Goal: Task Accomplishment & Management: Use online tool/utility

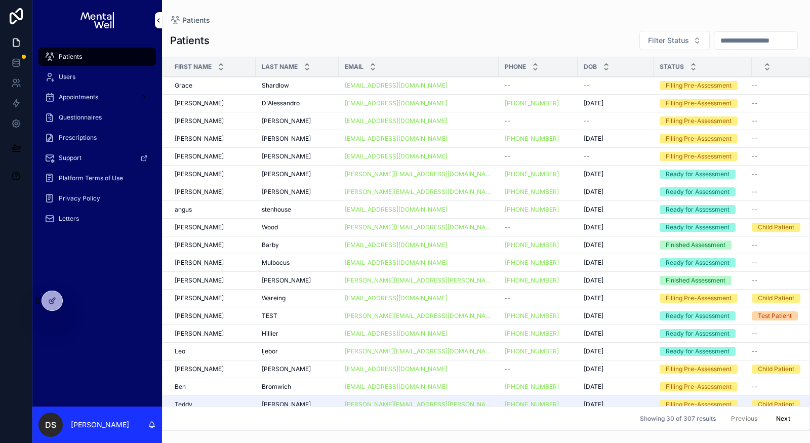
click at [750, 43] on input "scrollable content" at bounding box center [755, 40] width 83 height 14
type input "****"
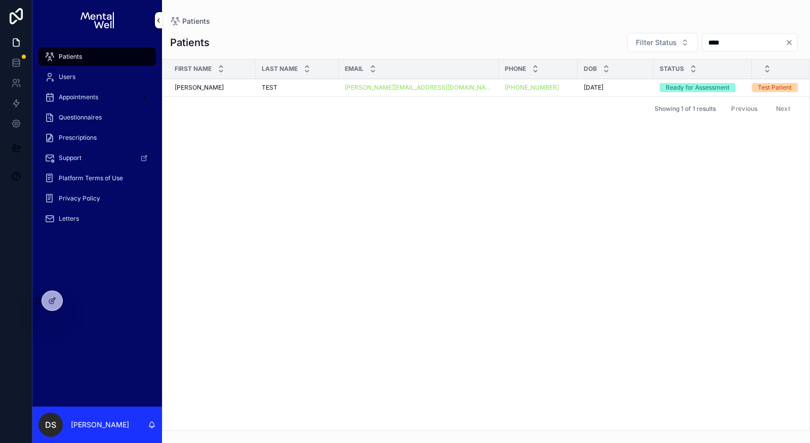
click at [223, 89] on div "[PERSON_NAME]" at bounding box center [212, 88] width 75 height 8
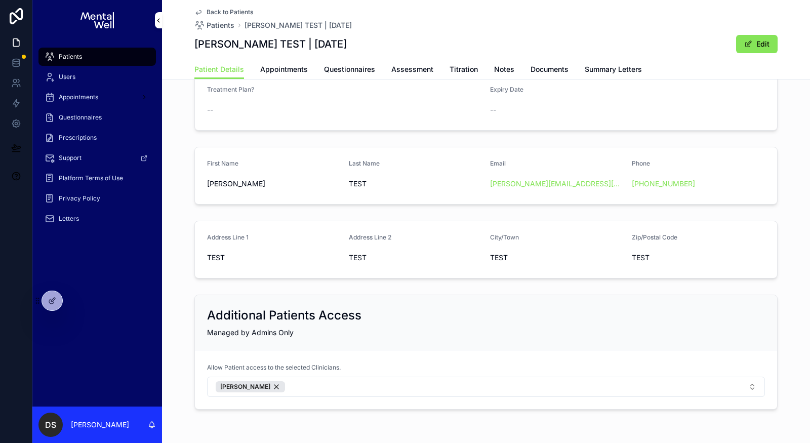
scroll to position [121, 0]
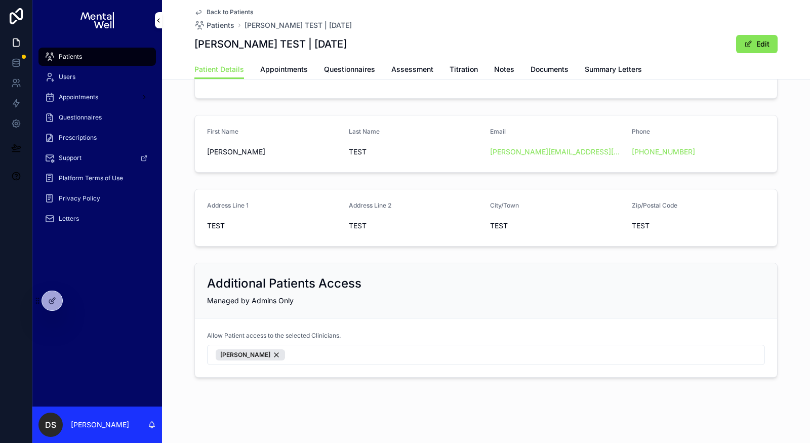
click at [357, 353] on button "Dr. Sherleen Soobramoney" at bounding box center [486, 355] width 558 height 20
type input "****"
click at [442, 396] on span "[MEDICAL_DATA] Clinician" at bounding box center [464, 393] width 88 height 10
click at [360, 305] on div "Additional Patients Access Managed by Admins Only" at bounding box center [486, 290] width 582 height 55
click at [0, 0] on icon at bounding box center [0, 0] width 0 height 0
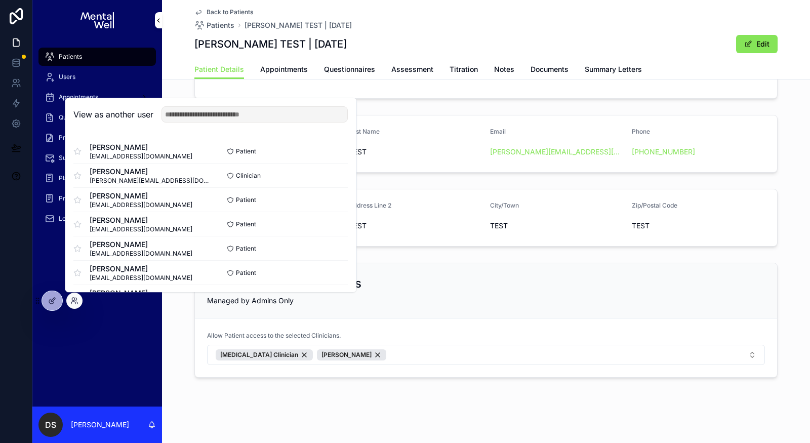
click at [228, 114] on input "text" at bounding box center [254, 114] width 186 height 16
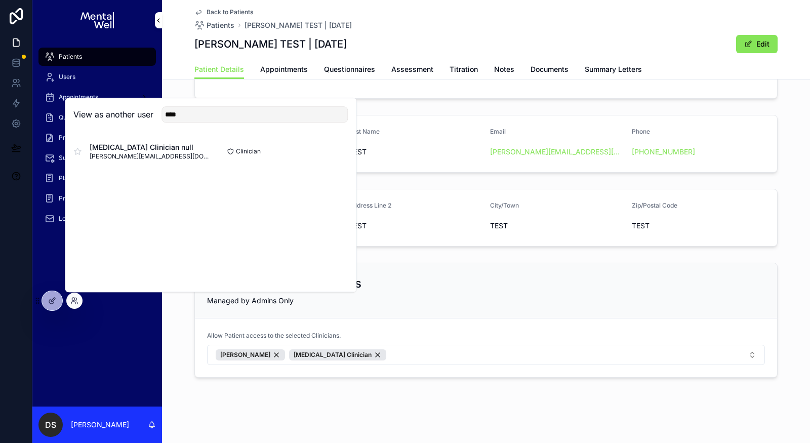
type input "****"
click at [0, 0] on button "Select" at bounding box center [0, 0] width 0 height 0
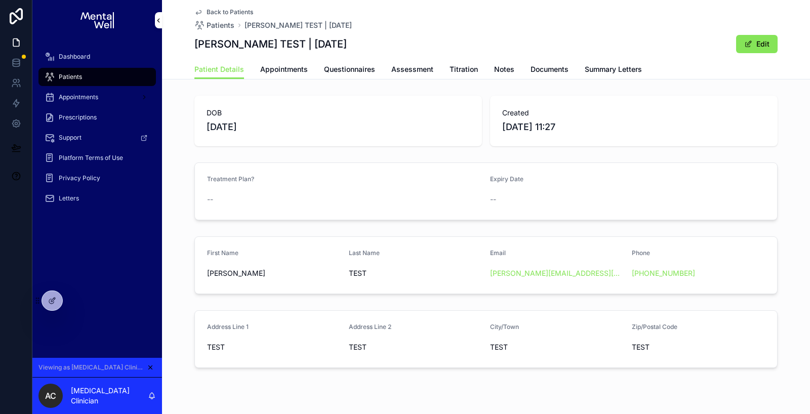
click at [82, 56] on span "Dashboard" at bounding box center [74, 57] width 31 height 8
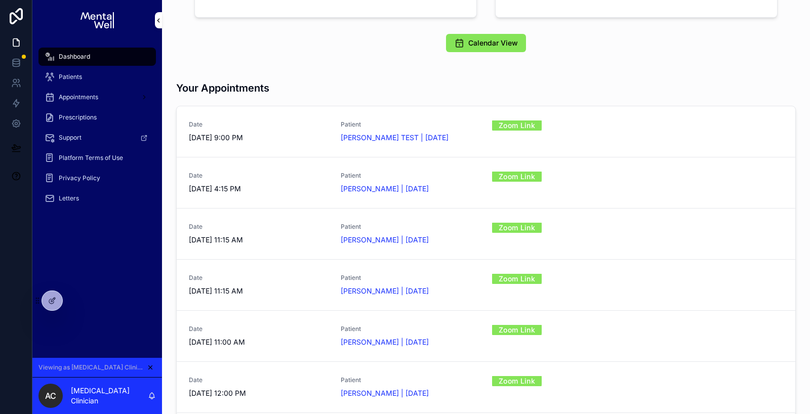
scroll to position [340, 0]
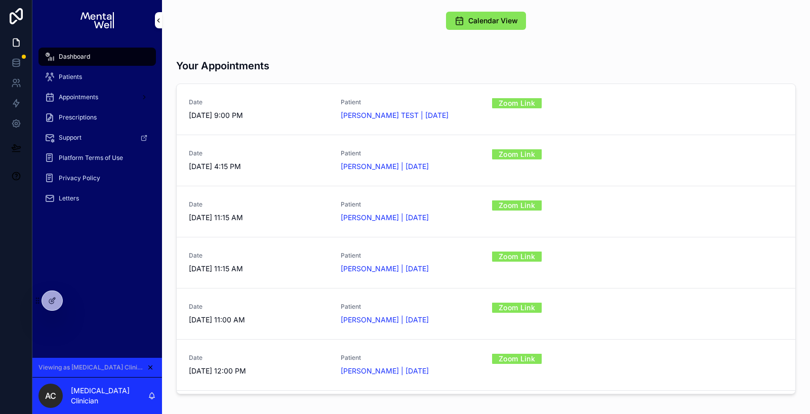
click at [70, 74] on span "Patients" at bounding box center [70, 77] width 23 height 8
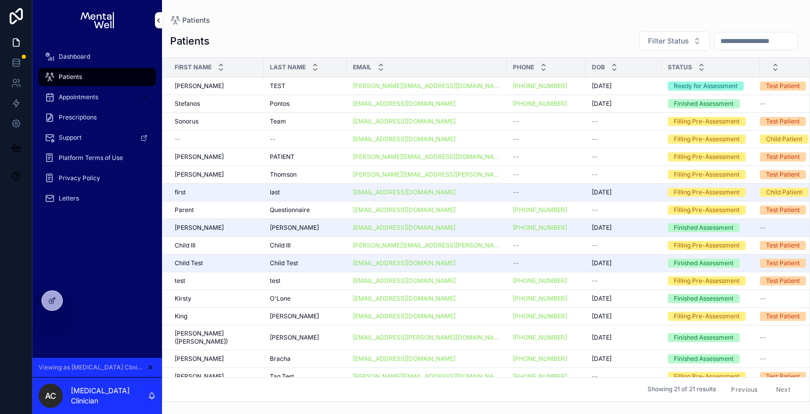
click at [303, 85] on div "TEST TEST" at bounding box center [305, 86] width 71 height 8
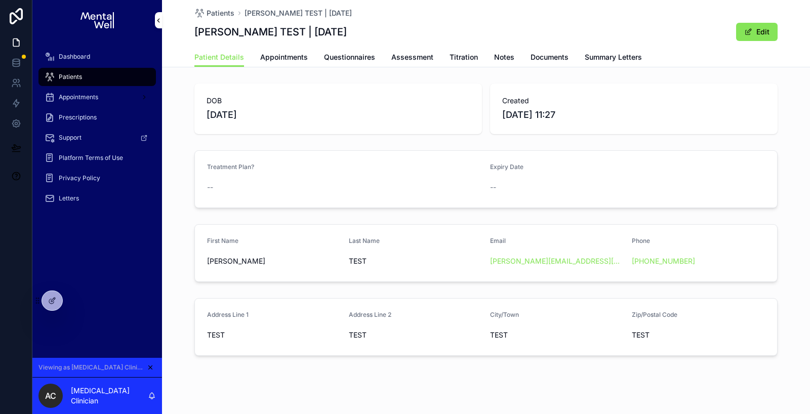
drag, startPoint x: 209, startPoint y: 117, endPoint x: 263, endPoint y: 117, distance: 53.7
click at [262, 117] on span "[DATE]" at bounding box center [338, 115] width 263 height 14
click at [568, 96] on span "Created" at bounding box center [633, 101] width 263 height 10
click at [287, 57] on span "Appointments" at bounding box center [284, 57] width 48 height 10
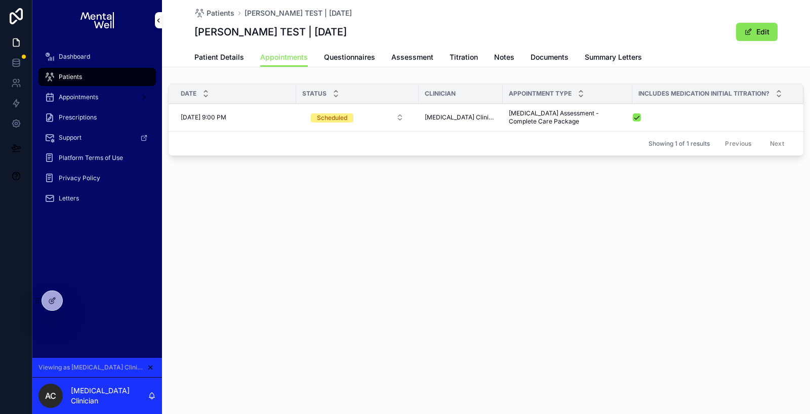
click at [358, 58] on span "Questionnaires" at bounding box center [349, 57] width 51 height 10
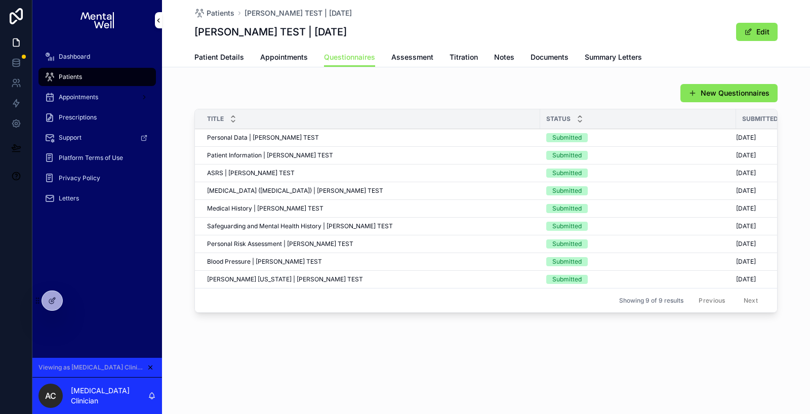
click at [294, 175] on div "ASRS | [PERSON_NAME] TEST ASRS | [PERSON_NAME] TEST" at bounding box center [370, 173] width 327 height 8
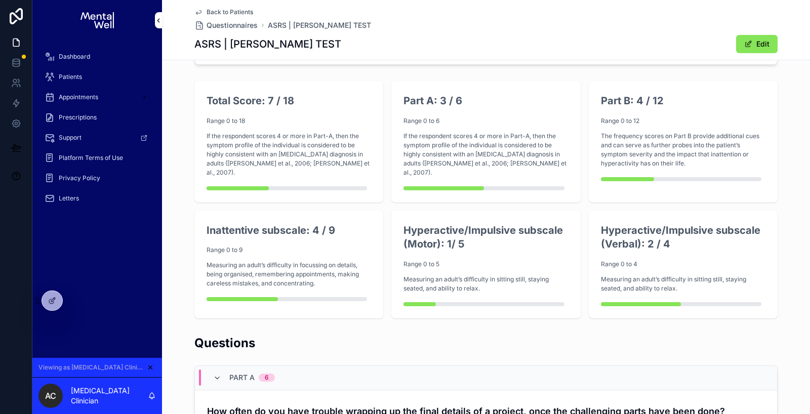
scroll to position [233, 0]
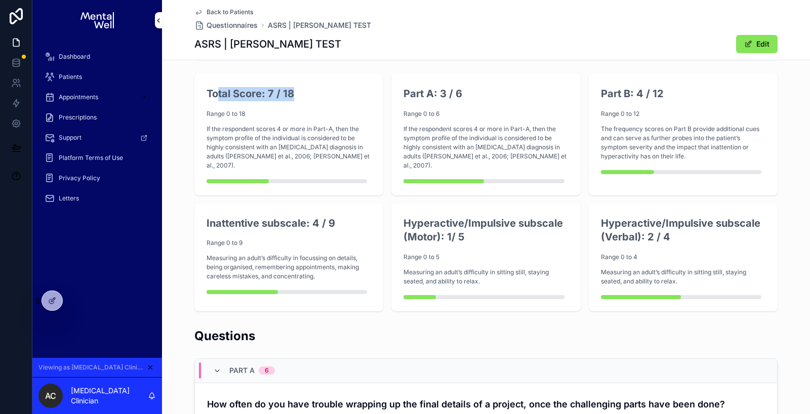
drag, startPoint x: 216, startPoint y: 95, endPoint x: 308, endPoint y: 95, distance: 91.6
click at [308, 95] on h2 "Total Score: 7 / 18" at bounding box center [289, 94] width 165 height 14
drag, startPoint x: 404, startPoint y: 89, endPoint x: 494, endPoint y: 101, distance: 90.4
click at [494, 102] on div "Part A: 3 / 6 Range 0 to 6 If the respondent scores 4 or more in Part-A, then t…" at bounding box center [485, 131] width 165 height 89
drag, startPoint x: 612, startPoint y: 96, endPoint x: 681, endPoint y: 95, distance: 69.4
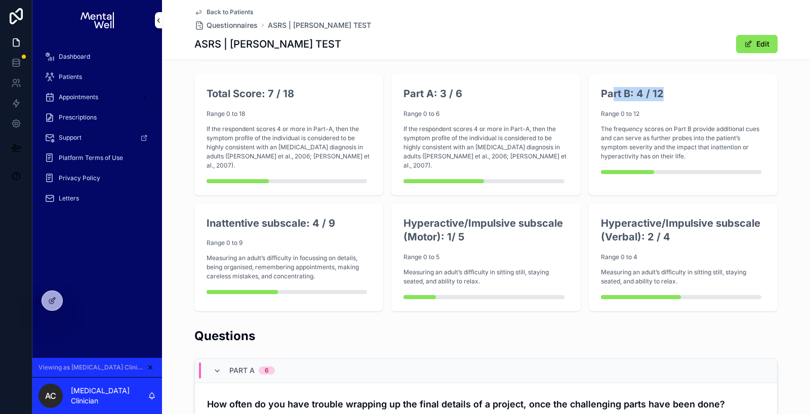
click at [681, 96] on h2 "Part B: 4 / 12" at bounding box center [683, 94] width 165 height 14
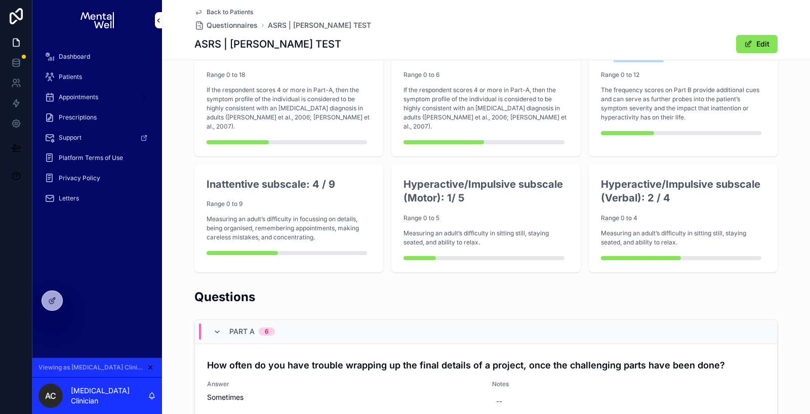
scroll to position [270, 0]
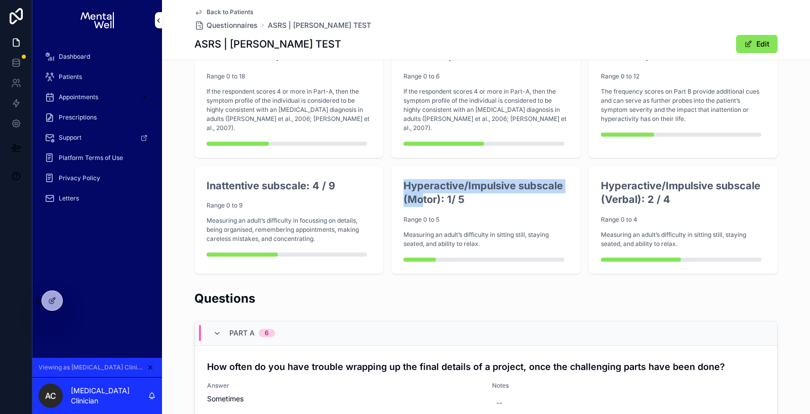
drag, startPoint x: 408, startPoint y: 167, endPoint x: 421, endPoint y: 190, distance: 27.4
click at [421, 191] on div "Hyperactive/Impulsive subscale (Motor): 1/ 5 Range 0 to 5 Measuring an adult’s …" at bounding box center [485, 220] width 189 height 108
click at [502, 188] on h2 "Hyperactive/Impulsive subscale (Motor): 1/ 5" at bounding box center [485, 193] width 165 height 28
drag, startPoint x: 233, startPoint y: 179, endPoint x: 296, endPoint y: 179, distance: 63.3
click at [296, 179] on h2 "Inattentive subscale: 4 / 9" at bounding box center [289, 186] width 165 height 14
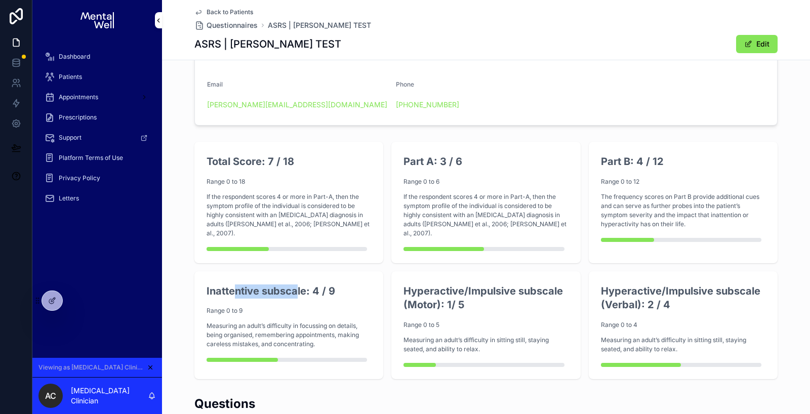
scroll to position [188, 0]
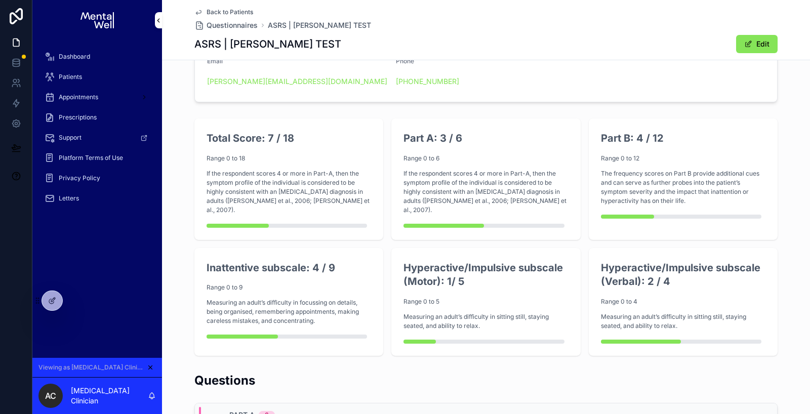
click at [347, 261] on h2 "Inattentive subscale: 4 / 9" at bounding box center [289, 268] width 165 height 14
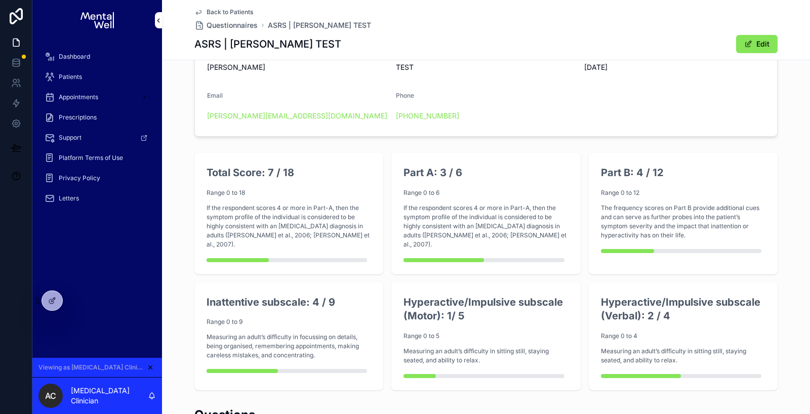
scroll to position [135, 0]
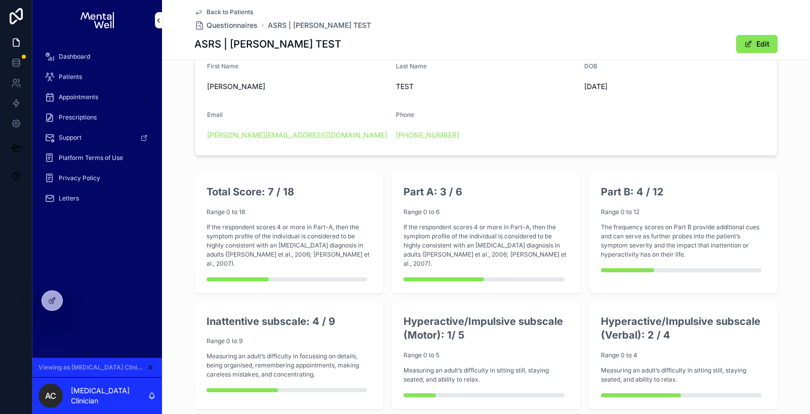
click at [245, 10] on span "Back to Patients" at bounding box center [230, 12] width 47 height 8
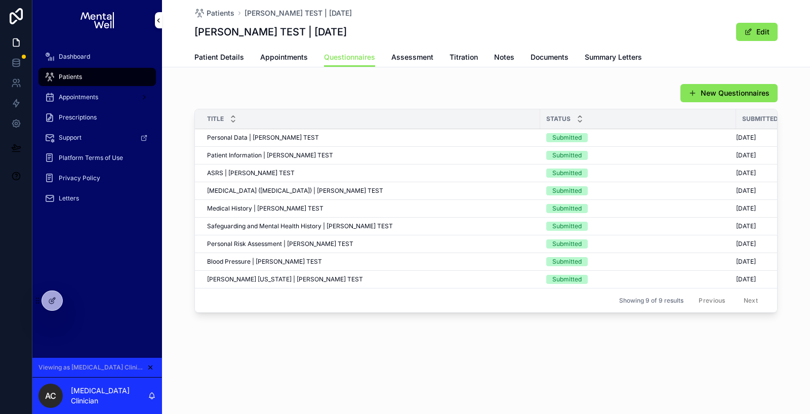
click at [264, 225] on span "Safeguarding and Mental Health History | [PERSON_NAME] TEST" at bounding box center [300, 226] width 186 height 8
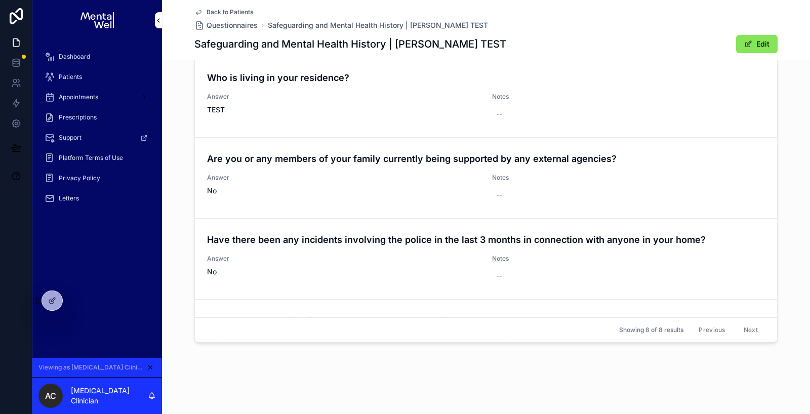
click at [218, 189] on span "No" at bounding box center [343, 191] width 273 height 10
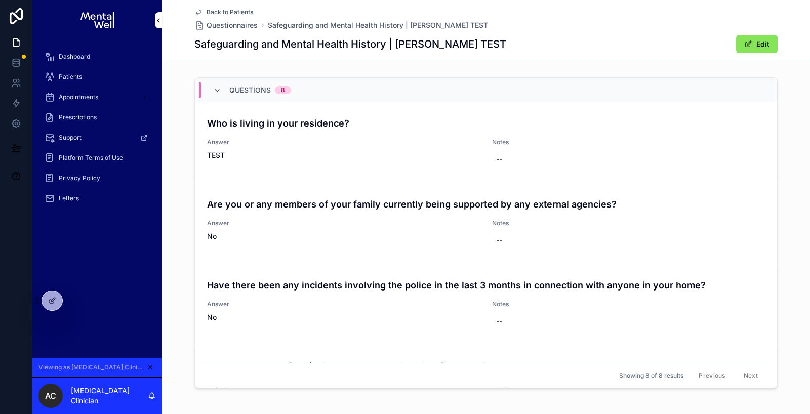
scroll to position [246, 0]
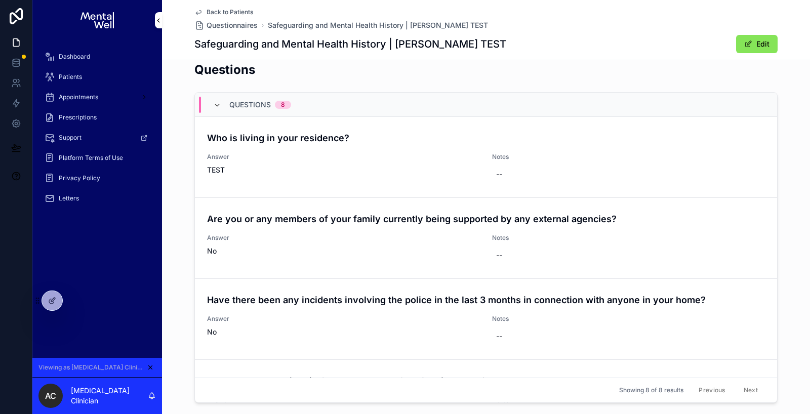
click at [219, 11] on span "Back to Patients" at bounding box center [230, 12] width 47 height 8
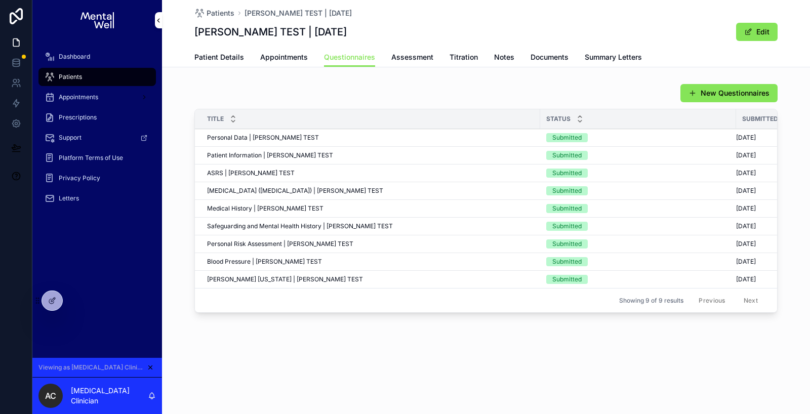
click at [219, 11] on span "Patients" at bounding box center [221, 13] width 28 height 10
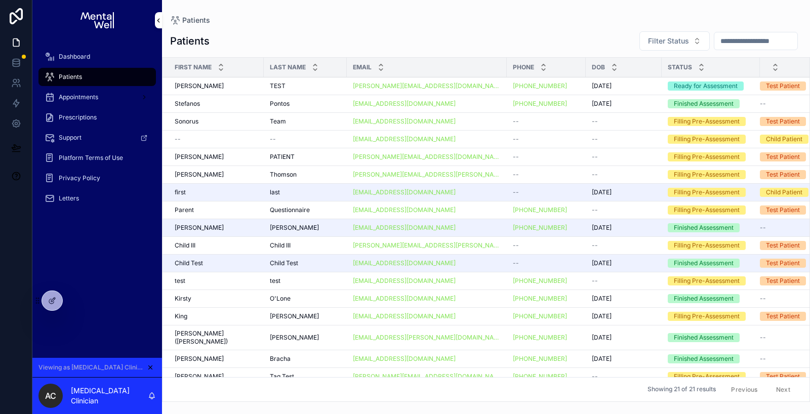
click at [213, 224] on div "[PERSON_NAME]" at bounding box center [216, 228] width 83 height 8
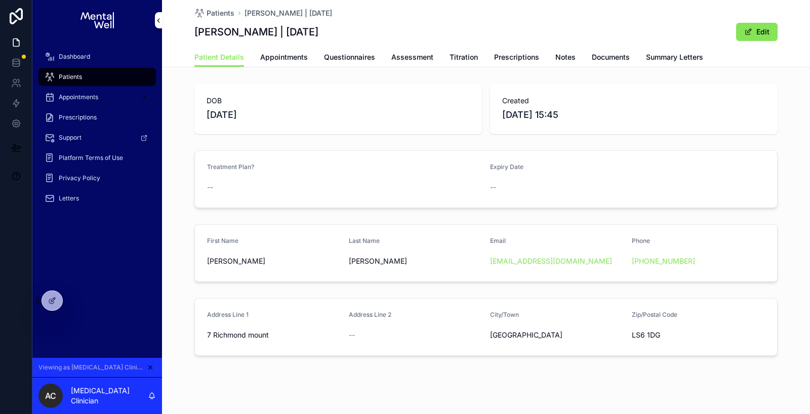
click at [344, 51] on link "Questionnaires" at bounding box center [349, 58] width 51 height 20
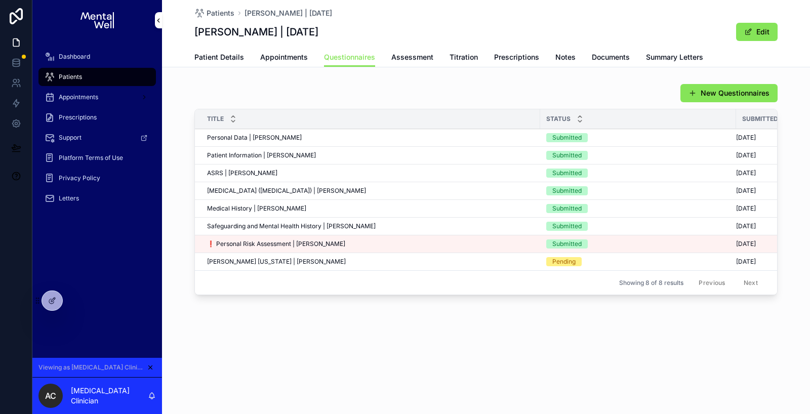
click at [362, 240] on div "❗ Personal Risk Assessment | [PERSON_NAME] ❗ Personal Risk Assessment | [PERSON…" at bounding box center [370, 244] width 327 height 8
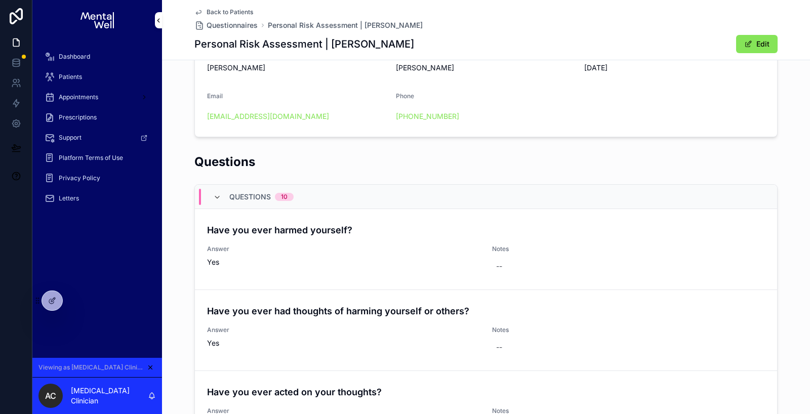
scroll to position [160, 0]
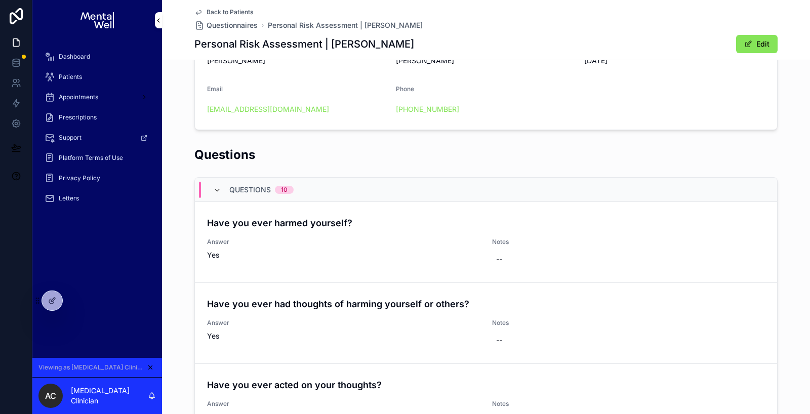
click at [231, 222] on h4 "Have you ever harmed yourself?" at bounding box center [486, 223] width 558 height 14
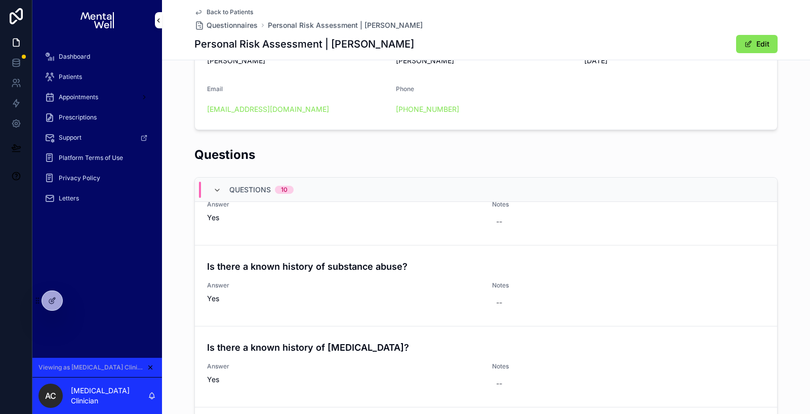
scroll to position [535, 0]
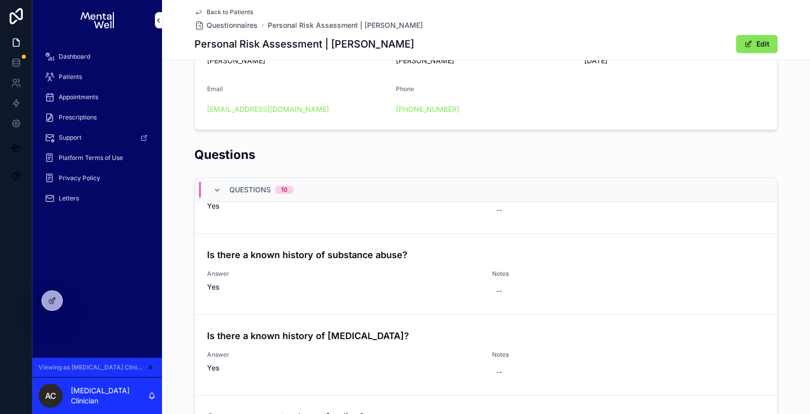
click at [235, 14] on span "Back to Patients" at bounding box center [230, 12] width 47 height 8
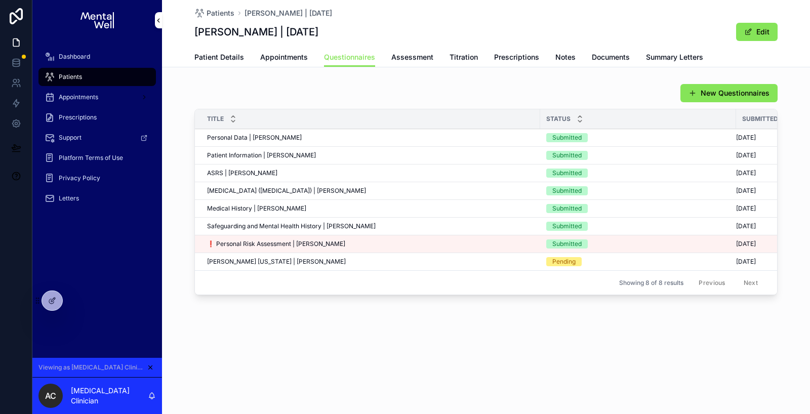
click at [224, 12] on span "Patients" at bounding box center [221, 13] width 28 height 10
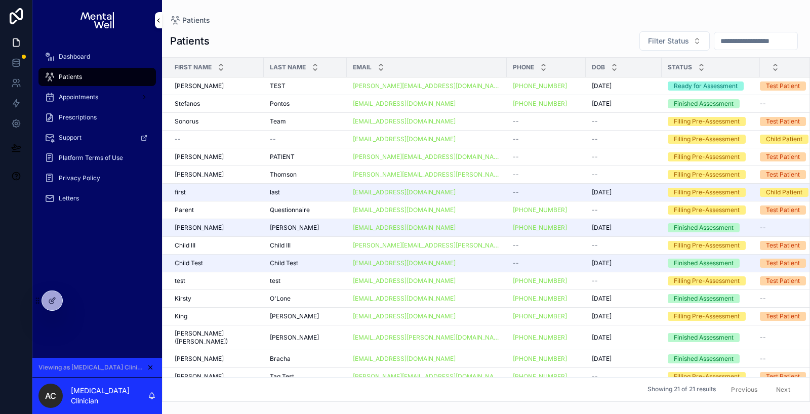
click at [231, 84] on div "[PERSON_NAME]" at bounding box center [216, 86] width 83 height 8
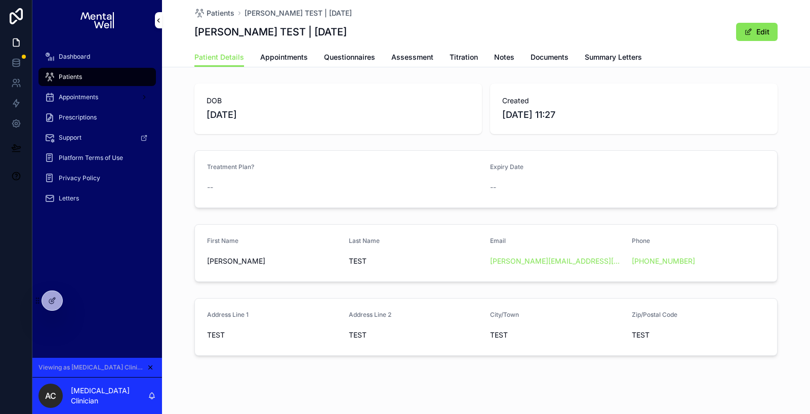
click at [343, 57] on span "Questionnaires" at bounding box center [349, 57] width 51 height 10
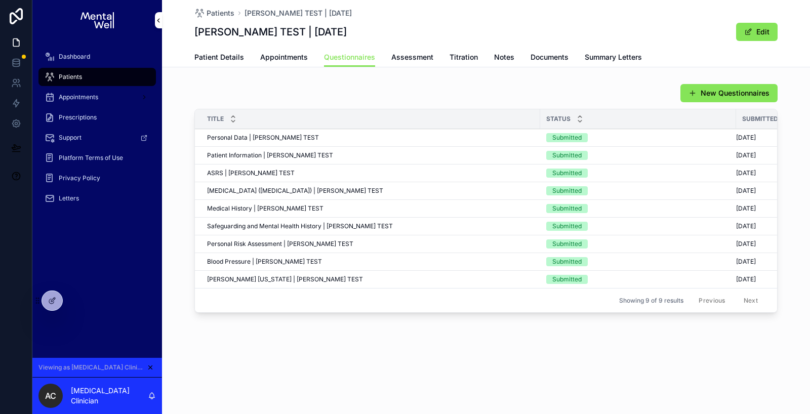
click at [321, 260] on div "Blood Pressure | [PERSON_NAME] TEST Blood Pressure | [PERSON_NAME] TEST" at bounding box center [370, 262] width 327 height 8
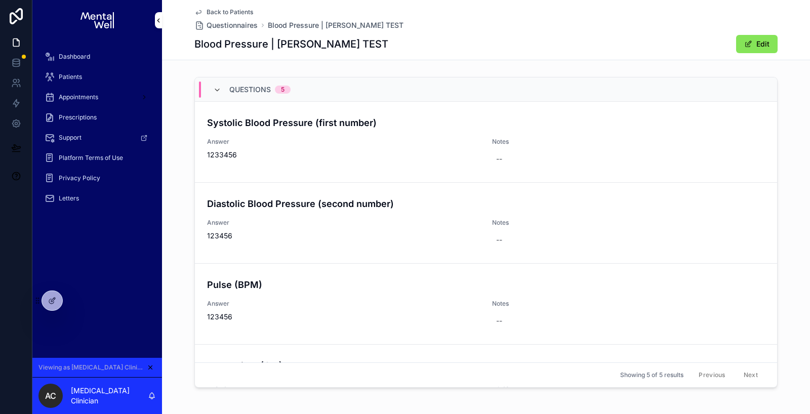
click at [239, 9] on span "Back to Patients" at bounding box center [230, 12] width 47 height 8
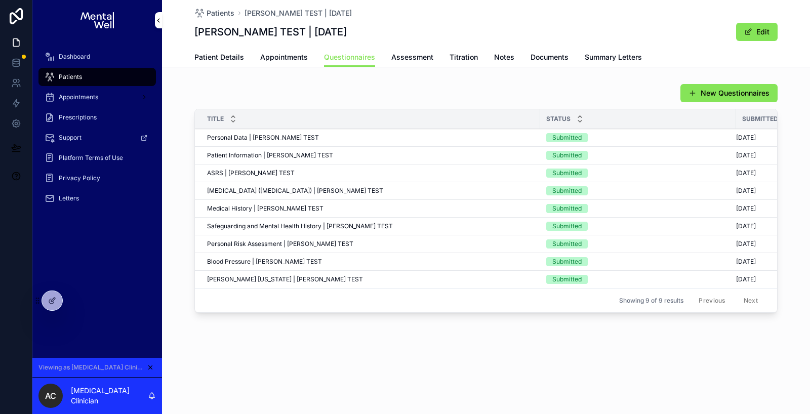
click at [413, 59] on span "Assessment" at bounding box center [412, 57] width 42 height 10
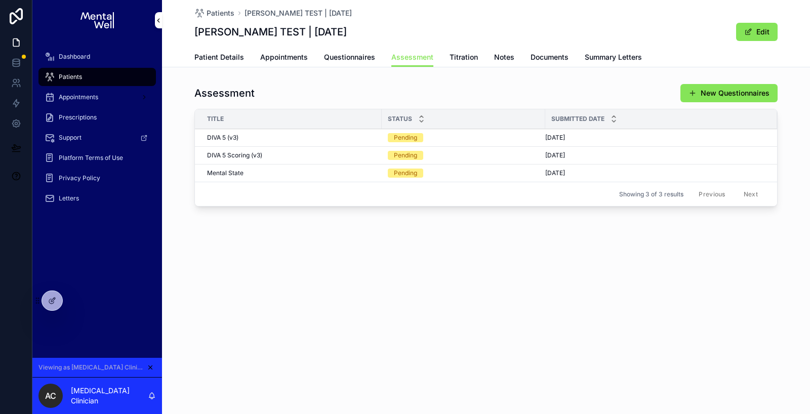
click at [491, 98] on div "Assessment New Questionnaires" at bounding box center [485, 93] width 583 height 19
click at [0, 0] on span "Start DIVA v3 Form Assessment" at bounding box center [0, 0] width 0 height 0
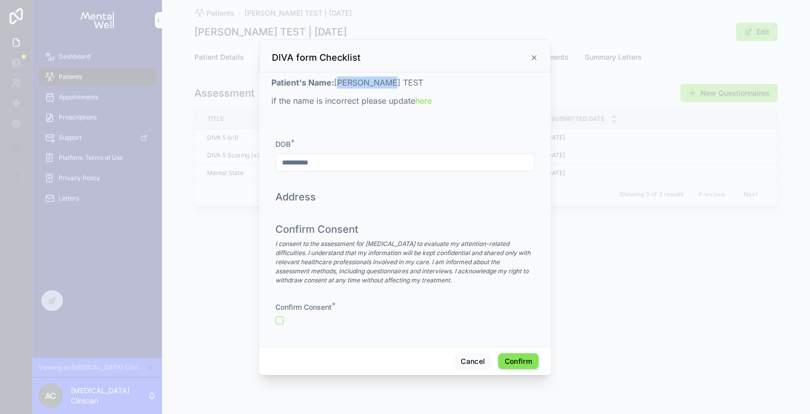
drag, startPoint x: 337, startPoint y: 81, endPoint x: 399, endPoint y: 80, distance: 62.8
click at [399, 80] on p "Patient's Name: [PERSON_NAME] TEST" at bounding box center [404, 82] width 267 height 12
click at [282, 318] on button "button" at bounding box center [279, 320] width 8 height 8
click at [508, 359] on button "Confirm" at bounding box center [518, 361] width 40 height 16
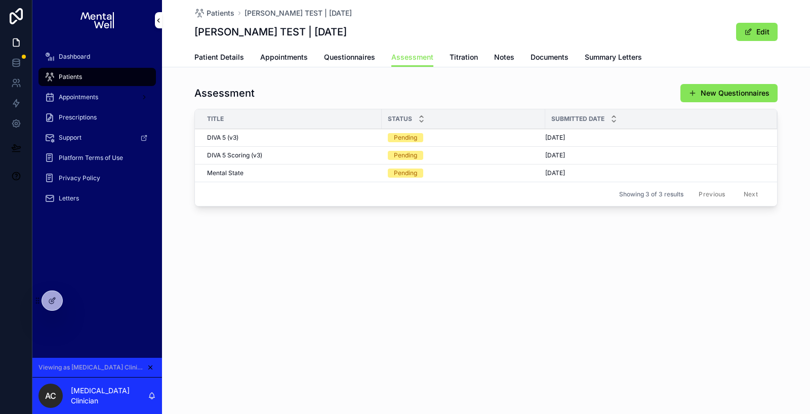
click at [602, 59] on span "Summary Letters" at bounding box center [613, 57] width 57 height 10
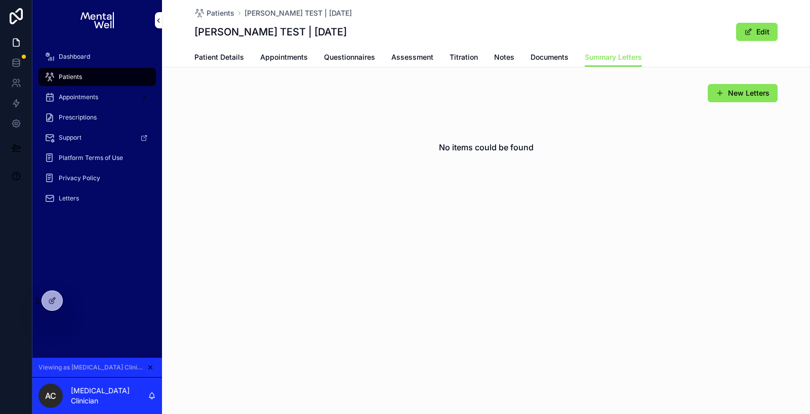
click at [85, 78] on div "Patients" at bounding box center [97, 77] width 105 height 16
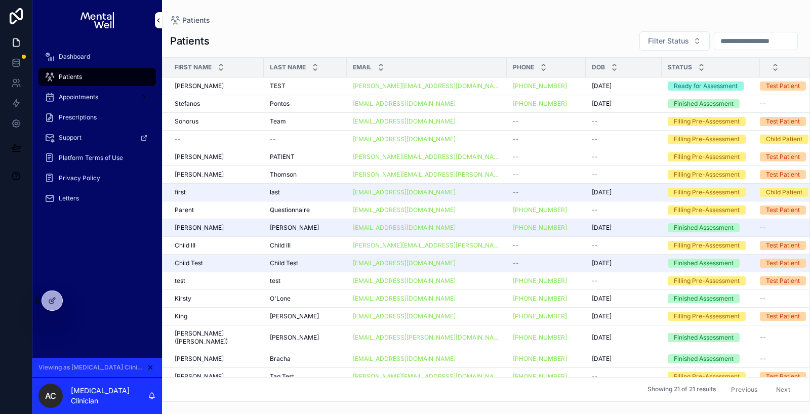
click at [316, 102] on div "Pontos Pontos" at bounding box center [305, 104] width 71 height 8
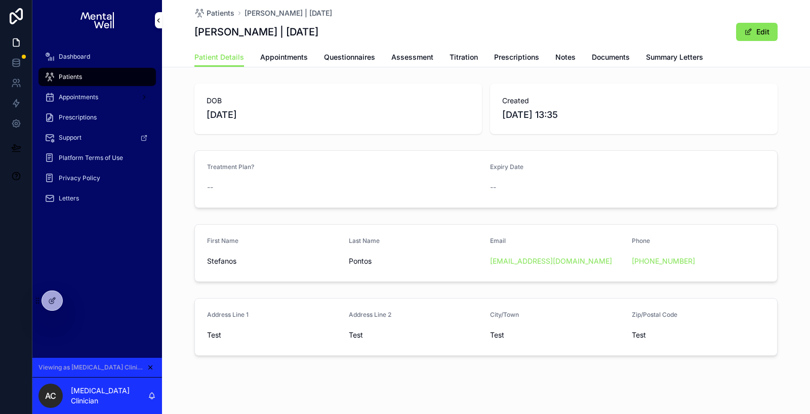
click at [393, 58] on span "Assessment" at bounding box center [412, 57] width 42 height 10
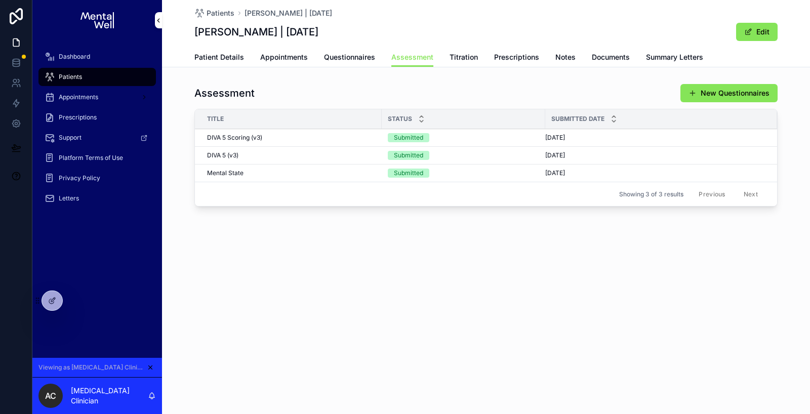
click at [488, 230] on div "Patients [PERSON_NAME] | [DATE] [PERSON_NAME] | [DATE] Edit Assessment Patient …" at bounding box center [486, 139] width 648 height 279
click at [663, 62] on span "Summary Letters" at bounding box center [674, 57] width 57 height 10
